Goal: Navigation & Orientation: Find specific page/section

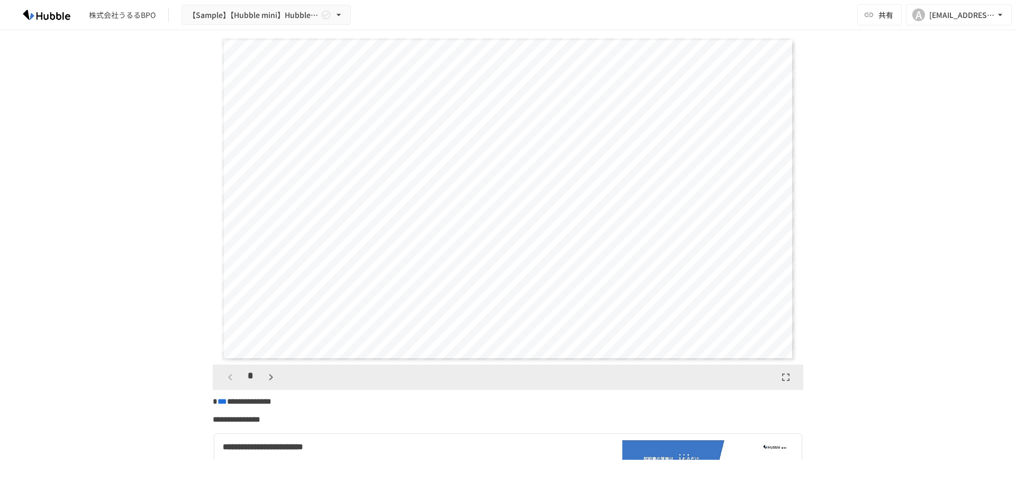
scroll to position [265, 0]
